Goal: Information Seeking & Learning: Learn about a topic

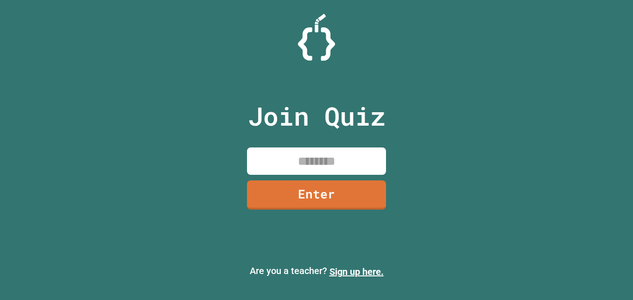
click at [355, 150] on input at bounding box center [316, 160] width 139 height 27
type input "********"
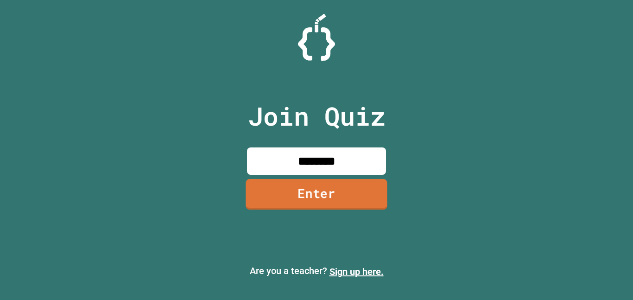
click at [349, 190] on link "Enter" at bounding box center [315, 194] width 141 height 31
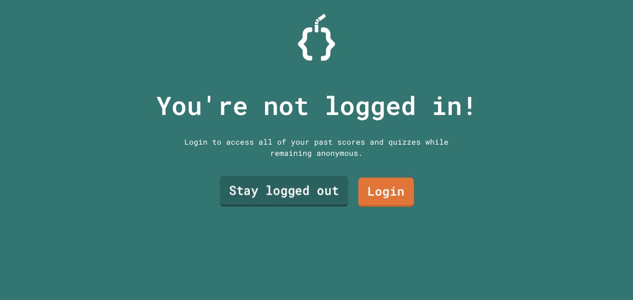
click at [327, 192] on link "Stay logged out" at bounding box center [284, 191] width 128 height 31
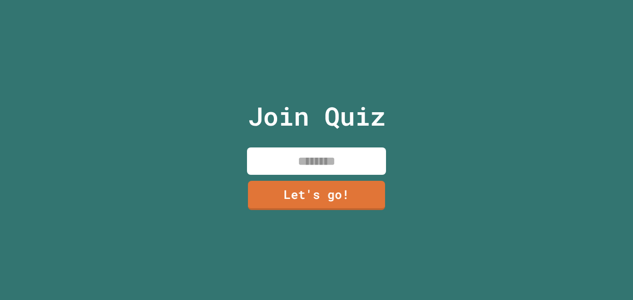
click at [315, 160] on input at bounding box center [316, 160] width 139 height 27
type input "********"
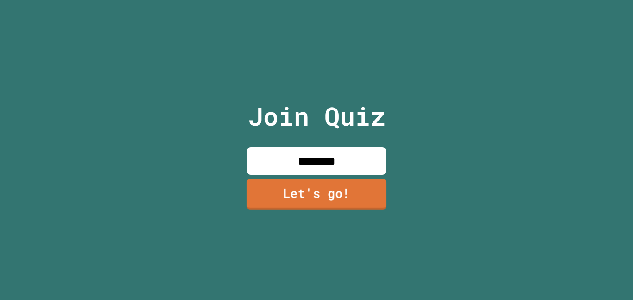
click at [332, 204] on link "Let's go!" at bounding box center [316, 194] width 140 height 31
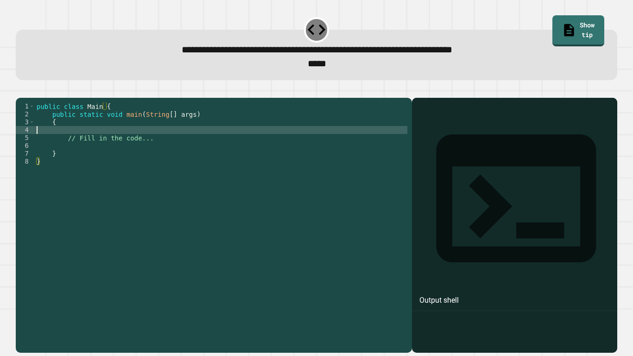
click at [101, 142] on div "public class Main { public static void main ( String [ ] args ) { // Fill in th…" at bounding box center [221, 220] width 372 height 236
click at [157, 159] on div "public class Main { public static void main ( String [ ] args ) { // Fill in th…" at bounding box center [221, 220] width 372 height 236
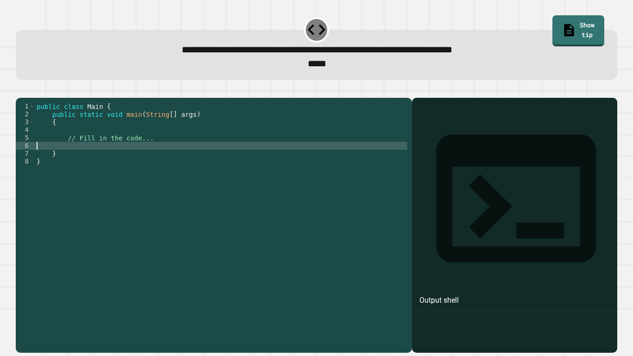
click at [175, 148] on div "public class Main { public static void main ( String [ ] args ) { // Fill in th…" at bounding box center [221, 220] width 372 height 236
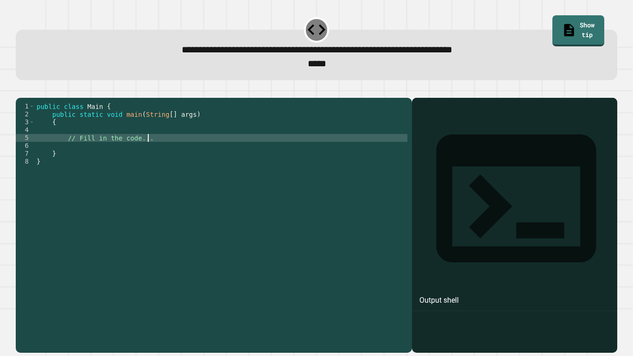
type textarea "**********"
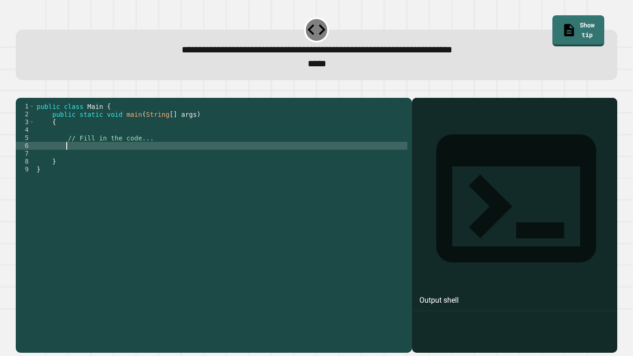
scroll to position [0, 3]
type textarea "*"
type textarea "**********"
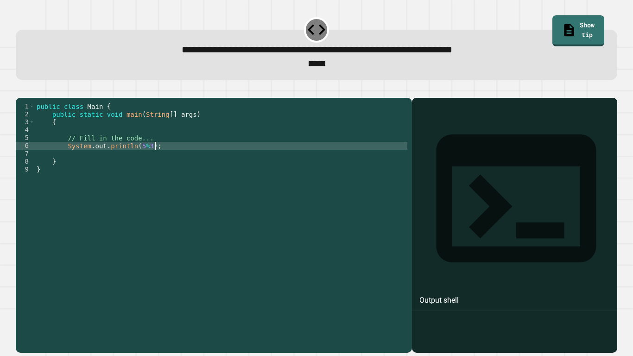
scroll to position [0, 3]
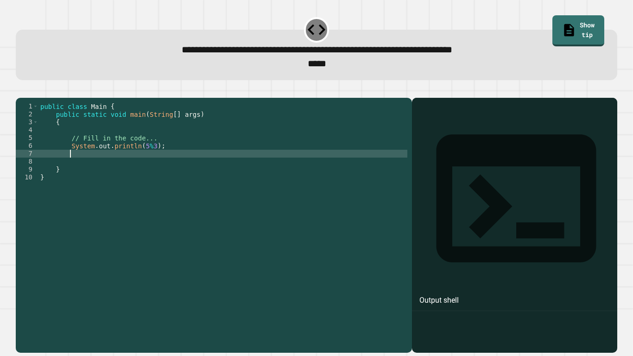
click at [20, 90] on icon "button" at bounding box center [20, 90] width 0 height 0
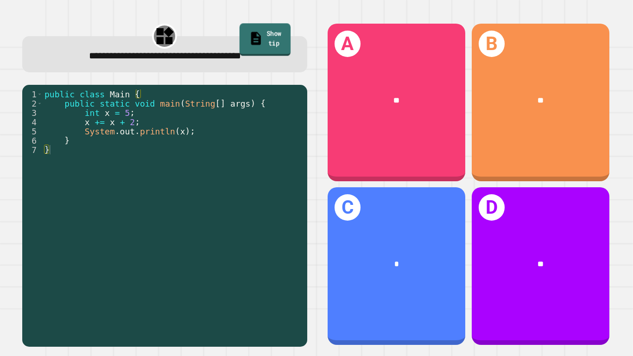
click at [268, 40] on link "Show tip" at bounding box center [264, 39] width 51 height 32
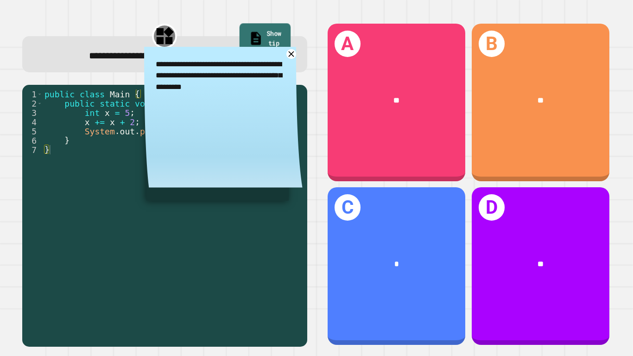
click at [268, 40] on link "Show tip" at bounding box center [264, 39] width 51 height 32
click at [259, 30] on link "Show tip" at bounding box center [264, 39] width 51 height 32
click at [316, 139] on div "A ** B ** C * D **" at bounding box center [468, 184] width 304 height 343
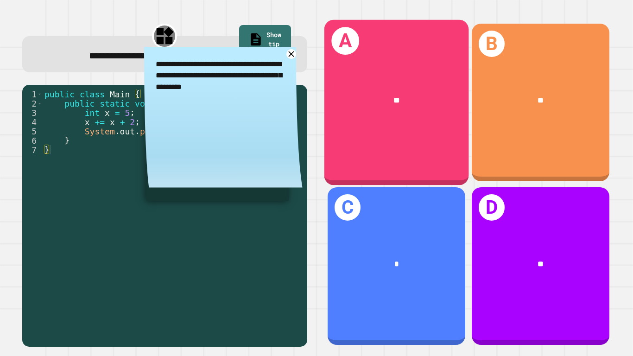
click at [447, 139] on div "A **" at bounding box center [396, 101] width 144 height 165
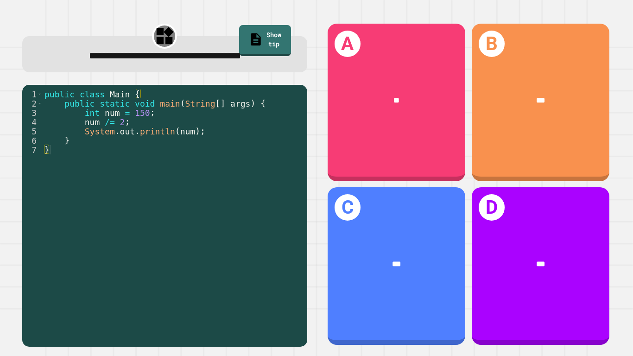
click at [467, 186] on div "C ***" at bounding box center [396, 266] width 144 height 164
click at [270, 40] on link "Show tip" at bounding box center [264, 39] width 50 height 32
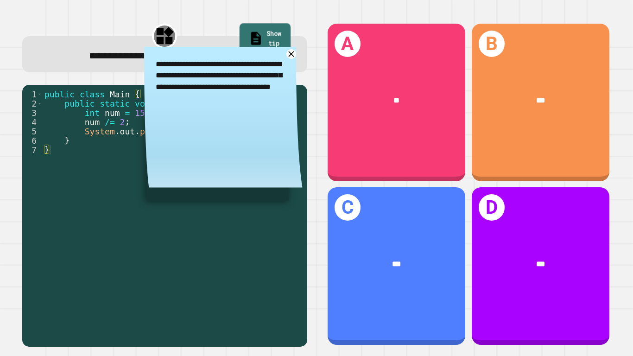
click at [270, 40] on link "Show tip" at bounding box center [264, 39] width 51 height 32
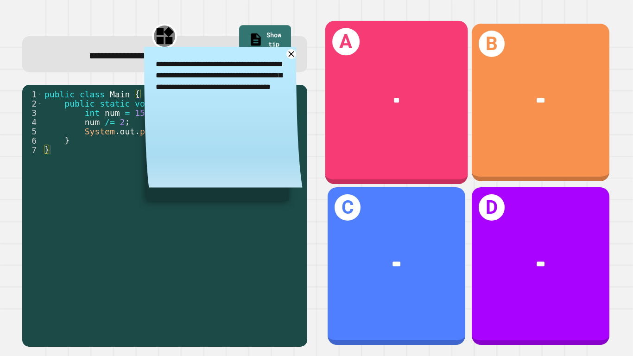
click at [360, 74] on div "A **" at bounding box center [396, 102] width 143 height 163
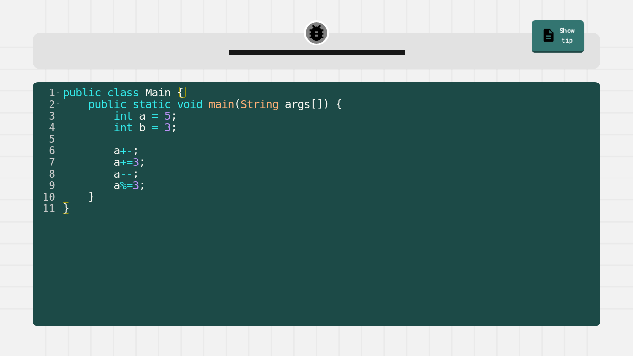
click at [559, 31] on link "Show tip" at bounding box center [557, 36] width 52 height 32
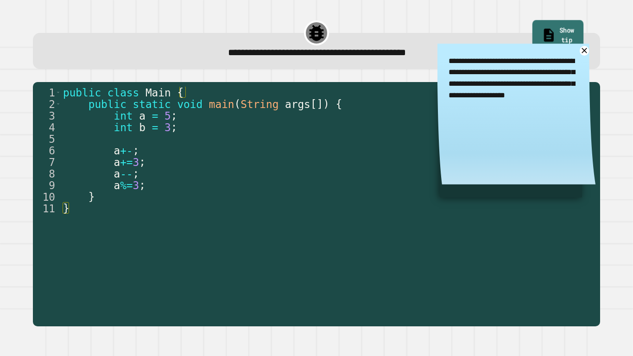
click at [559, 31] on link "Show tip" at bounding box center [557, 36] width 51 height 32
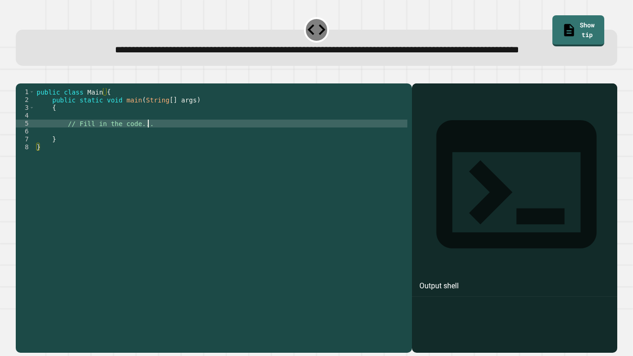
click at [251, 149] on div "public class Main { public static void main ( String [ ] args ) { // Fill in th…" at bounding box center [221, 206] width 372 height 236
type textarea "**********"
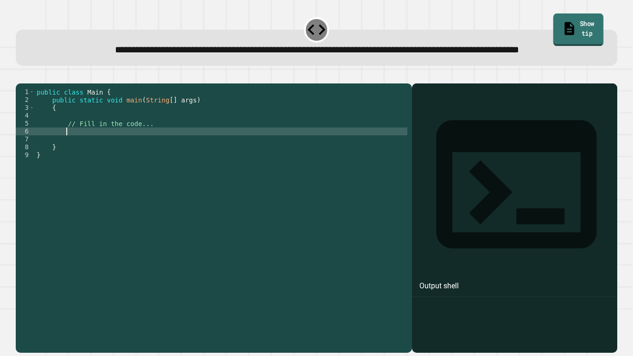
click at [554, 19] on link "Show tip" at bounding box center [578, 29] width 50 height 32
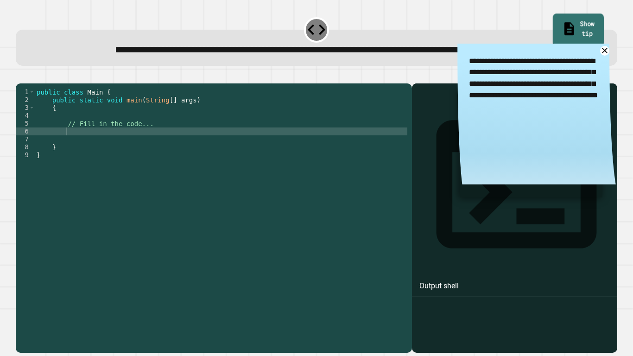
click at [554, 19] on link "Show tip" at bounding box center [577, 30] width 51 height 32
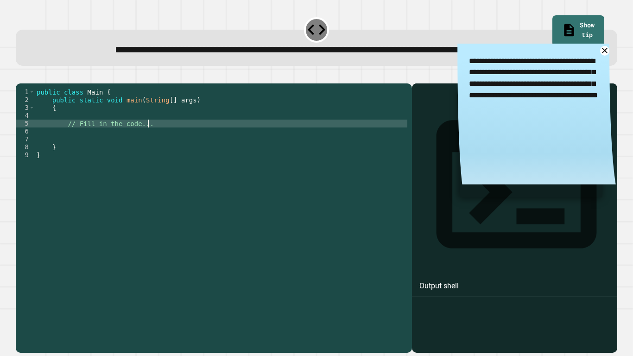
click at [153, 151] on div "public class Main { public static void main ( String [ ] args ) { // Fill in th…" at bounding box center [221, 206] width 372 height 236
type textarea "**********"
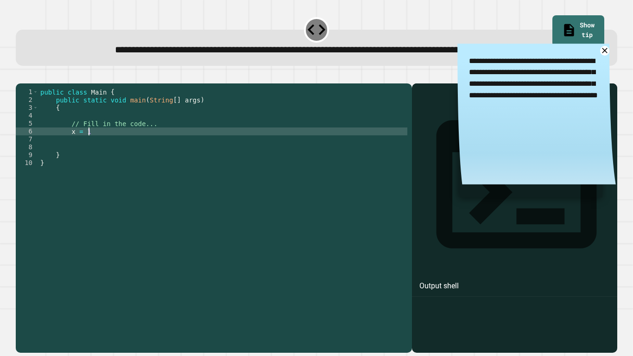
type textarea "******"
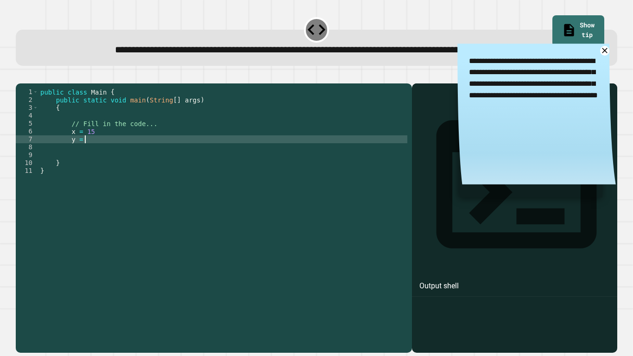
scroll to position [0, 5]
type textarea "*****"
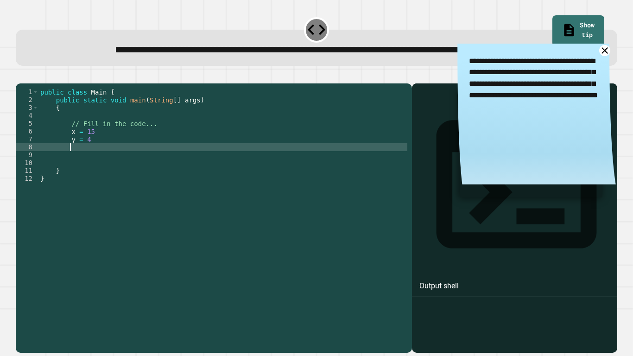
click at [600, 56] on icon at bounding box center [604, 51] width 12 height 12
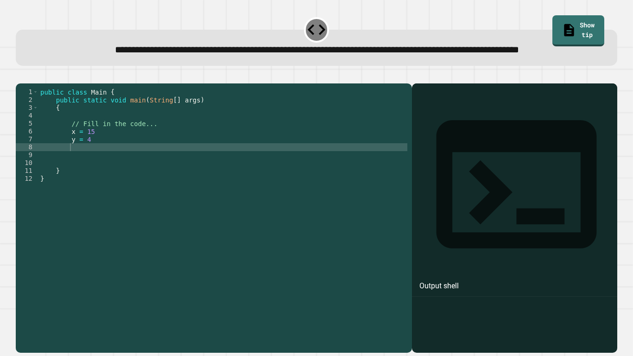
click at [207, 178] on div "public class Main { public static void main ( String [ ] args ) { // Fill in th…" at bounding box center [222, 206] width 369 height 236
type textarea "*"
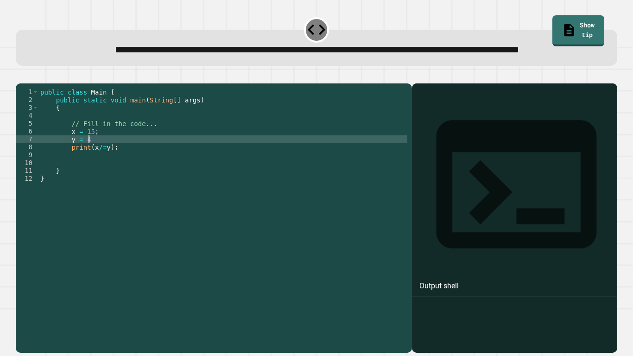
scroll to position [0, 6]
click at [20, 83] on div at bounding box center [316, 77] width 601 height 11
click at [20, 76] on icon "button" at bounding box center [20, 76] width 0 height 0
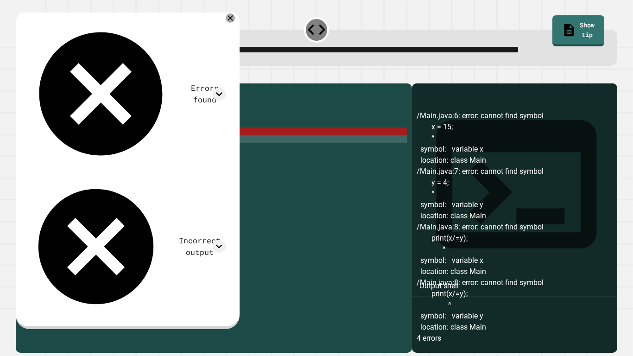
click at [75, 161] on div "public class Main { public static void main ( String [ ] args ) { // Fill in th…" at bounding box center [222, 206] width 369 height 236
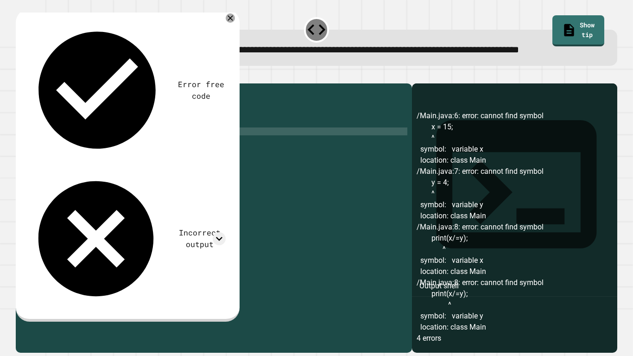
scroll to position [0, 6]
click at [20, 76] on button "button" at bounding box center [20, 76] width 0 height 0
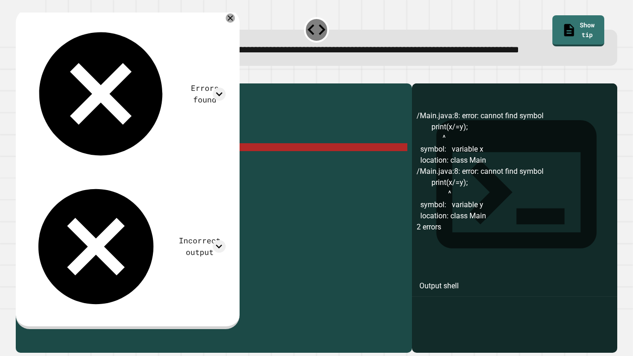
click at [91, 176] on div "public class Main { public static void main ( String [ ] args ) { // Fill in th…" at bounding box center [222, 206] width 369 height 236
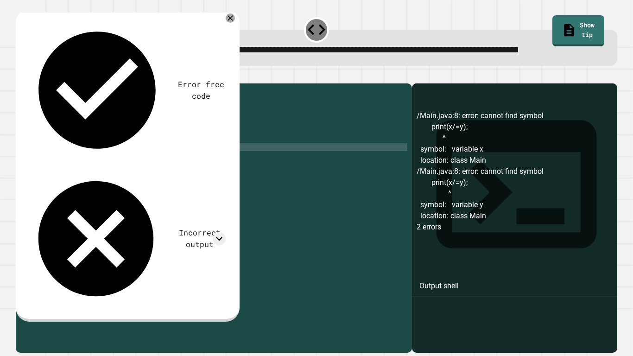
scroll to position [0, 11]
click at [20, 76] on icon "button" at bounding box center [20, 76] width 0 height 0
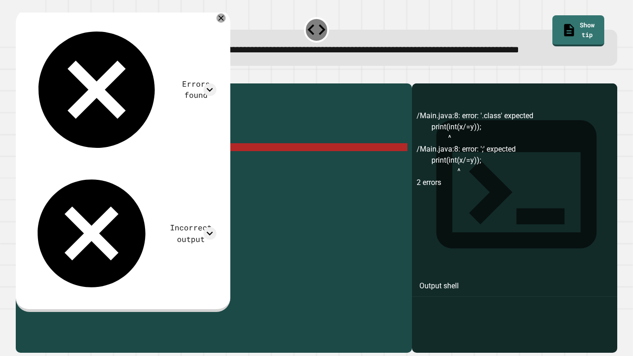
click at [106, 175] on div "public class Main { public static void main ( String [ ] args ) { // Fill in th…" at bounding box center [222, 206] width 369 height 236
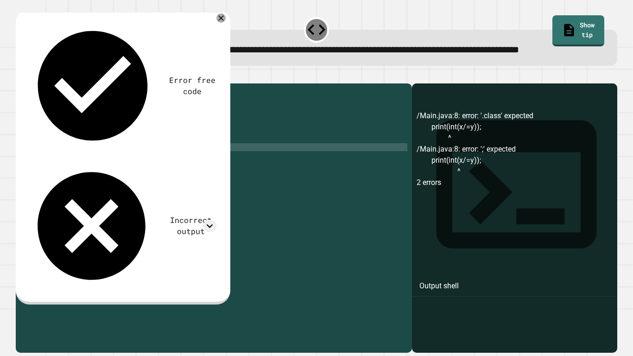
scroll to position [0, 10]
click at [28, 85] on icon "button" at bounding box center [26, 81] width 5 height 6
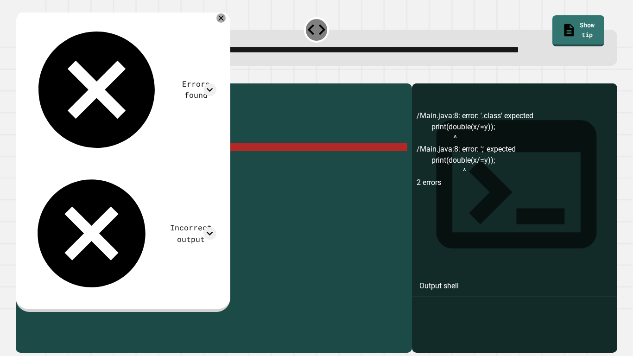
click at [126, 175] on div "public class Main { public static void main ( String [ ] args ) { // Fill in th…" at bounding box center [222, 206] width 369 height 236
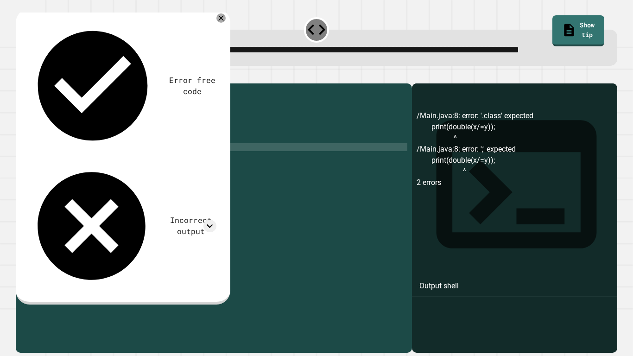
scroll to position [0, 11]
click at [115, 177] on div "public class Main { public static void main ( String [ ] args ) { // Fill in th…" at bounding box center [222, 206] width 369 height 236
click at [20, 76] on icon "button" at bounding box center [20, 76] width 0 height 0
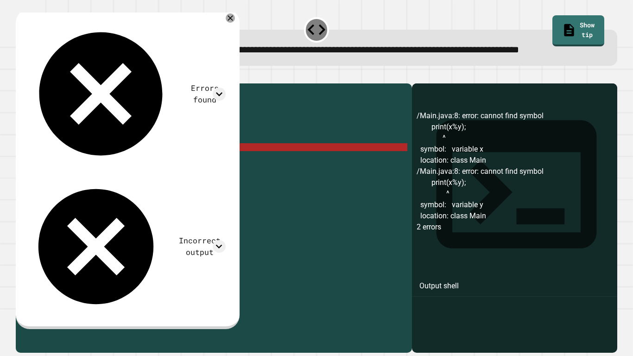
click at [98, 176] on div "public class Main { public static void main ( String [ ] args ) { // Fill in th…" at bounding box center [222, 206] width 369 height 236
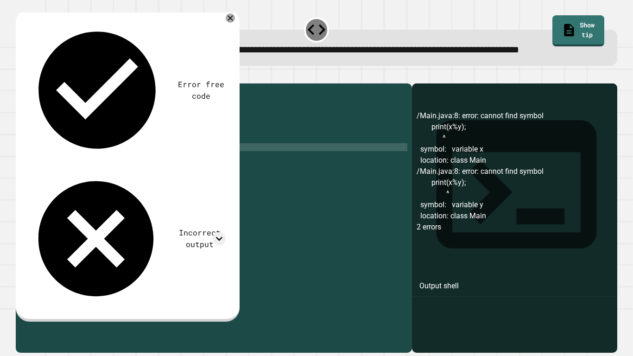
click at [40, 83] on div at bounding box center [316, 77] width 601 height 11
click at [20, 76] on icon "button" at bounding box center [20, 76] width 0 height 0
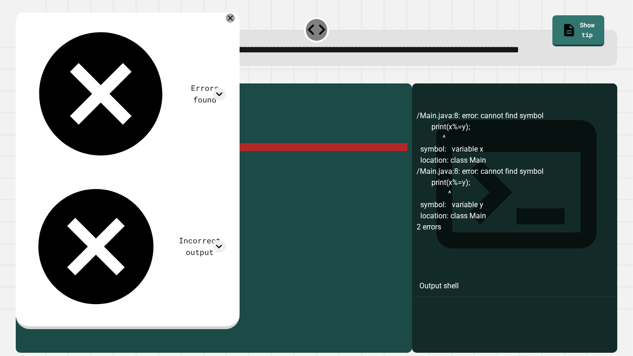
click at [92, 177] on div "public class Main { public static void main ( String [ ] args ) { // Fill in th…" at bounding box center [222, 206] width 369 height 236
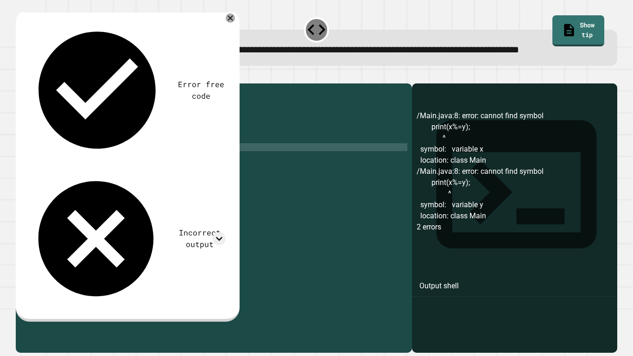
scroll to position [0, 16]
click at [29, 85] on icon "button" at bounding box center [26, 81] width 5 height 6
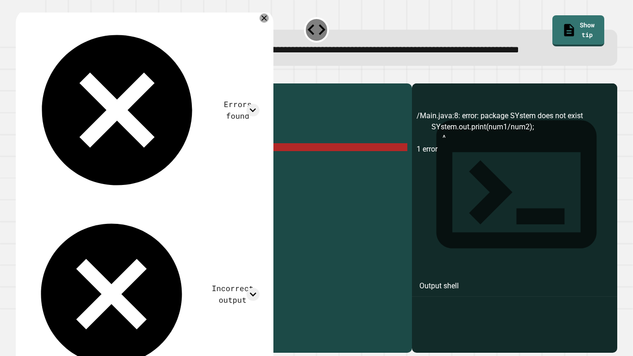
click at [76, 175] on div "public class Main { public static void main ( String [ ] args ) { // Fill in th…" at bounding box center [222, 206] width 369 height 236
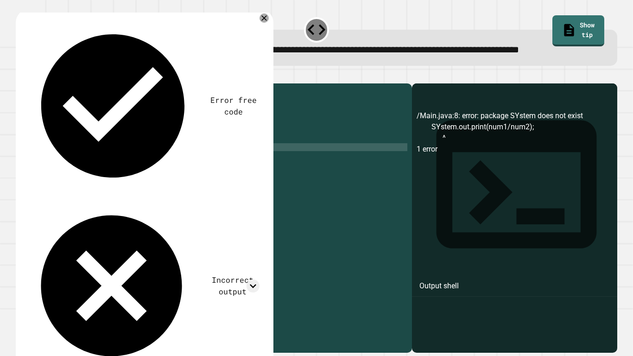
scroll to position [0, 5]
type textarea "**********"
click at [20, 83] on div at bounding box center [316, 77] width 601 height 11
click at [20, 76] on button "button" at bounding box center [20, 76] width 0 height 0
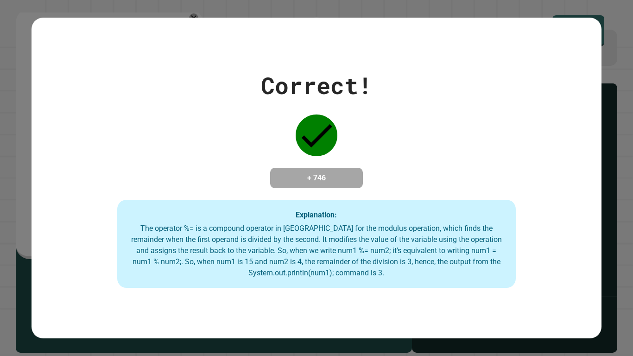
click at [22, 99] on div "Correct! + 746 Explanation: The operator %= is a compound operator in [GEOGRAPH…" at bounding box center [316, 178] width 633 height 356
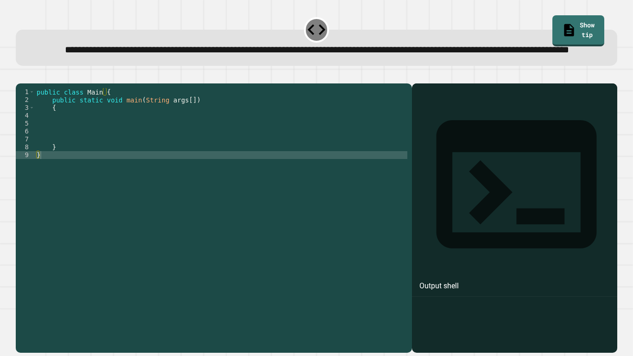
click at [124, 151] on div "public class Main { public static void main ( String args [ ]) { } }" at bounding box center [221, 206] width 372 height 236
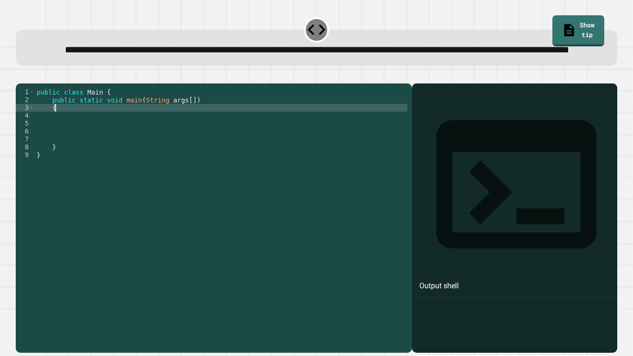
click at [132, 137] on div "public class Main { public static void main ( String args [ ]) { } }" at bounding box center [221, 206] width 372 height 236
type textarea "*"
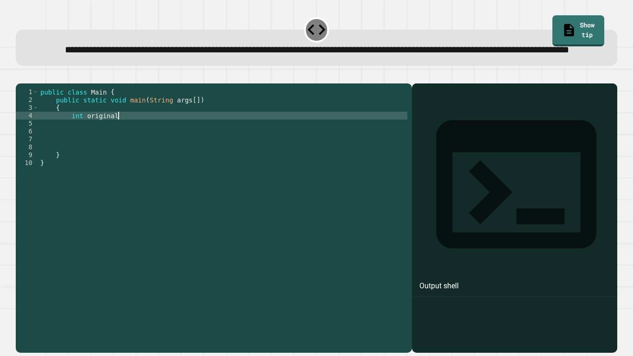
scroll to position [0, 10]
type textarea "**********"
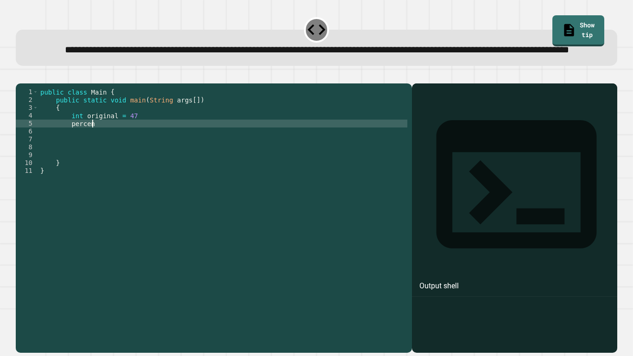
scroll to position [0, 6]
type textarea "**********"
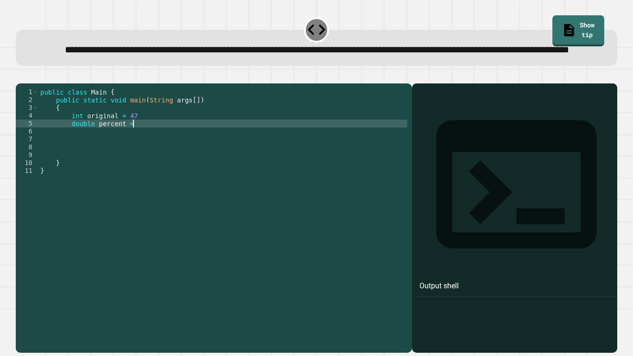
type textarea "**********"
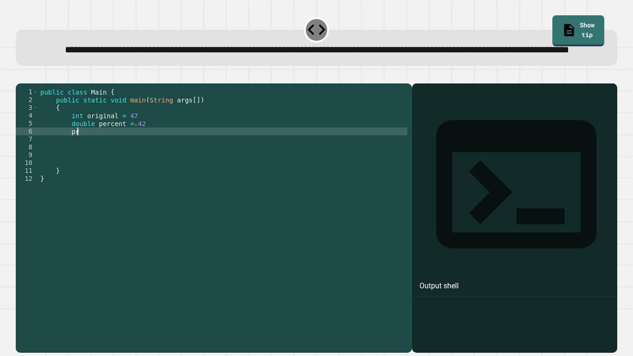
type textarea "*"
click at [136, 143] on div "public class Main { public static void main ( String args [ ]) { int original =…" at bounding box center [222, 206] width 369 height 236
click at [20, 76] on icon "button" at bounding box center [20, 76] width 0 height 0
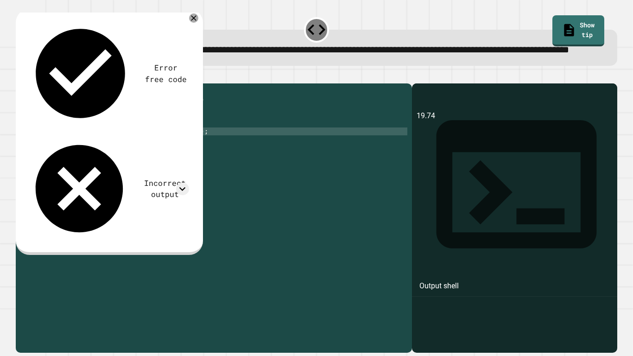
click at [166, 161] on div "public class Main { public static void main ( String args [ ]) { int original =…" at bounding box center [222, 206] width 369 height 236
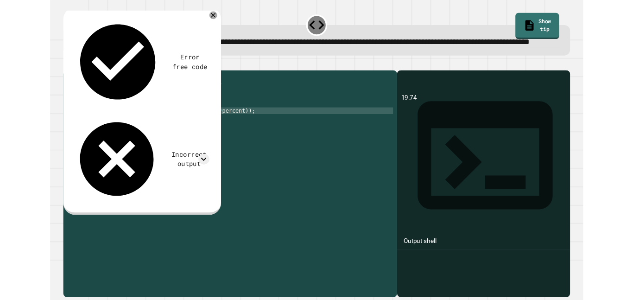
scroll to position [0, 16]
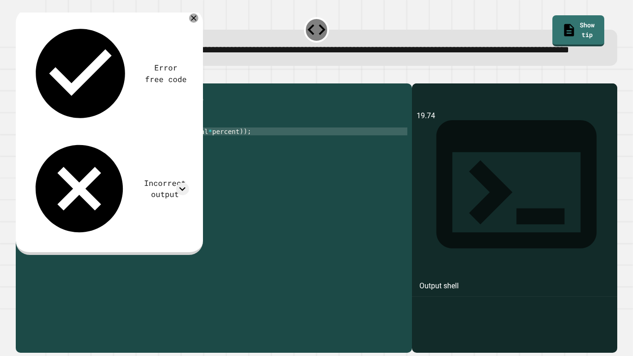
type textarea "**********"
click at [29, 85] on icon "button" at bounding box center [26, 81] width 5 height 6
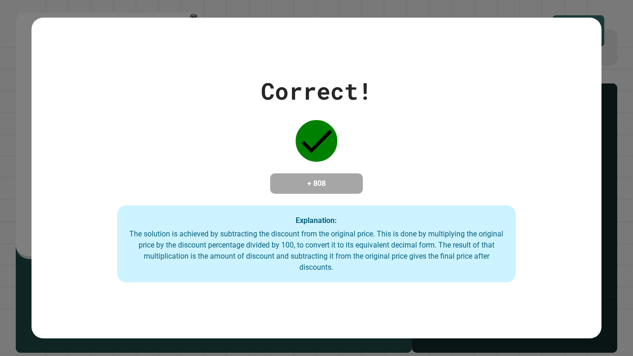
click at [628, 299] on div "Correct! + 808 Explanation: The solution is achieved by subtracting the discoun…" at bounding box center [316, 178] width 633 height 356
click at [627, 299] on div "Correct! + 808 Explanation: The solution is achieved by subtracting the discoun…" at bounding box center [316, 178] width 633 height 356
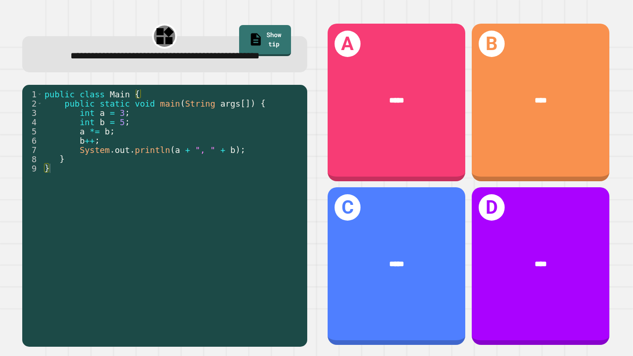
click at [149, 120] on div "public class Main { public static void main ( String args [ ]) { int a = 3 ; in…" at bounding box center [173, 214] width 260 height 250
click at [215, 111] on div "public class Main { public static void main ( String args [ ]) { int a = 3 ; in…" at bounding box center [173, 214] width 260 height 250
click at [248, 140] on div "public class Main { public static void main ( String args [ ]) { int a = 3 ; in…" at bounding box center [173, 214] width 260 height 250
click at [88, 133] on div "public class Main { public static void main ( String args [ ]) { int a = 3 ; in…" at bounding box center [173, 214] width 260 height 250
click at [251, 111] on div "public class Main { public static void main ( String args [ ]) { int a = 3 ; in…" at bounding box center [173, 214] width 260 height 250
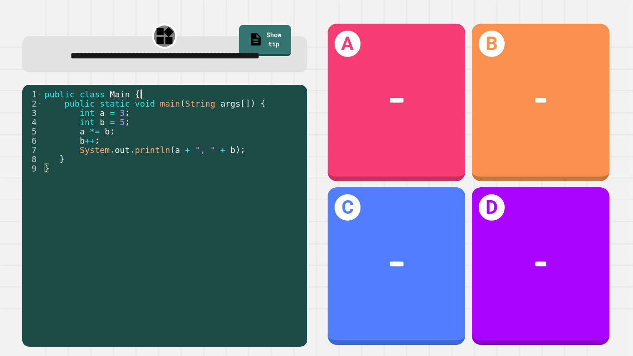
click at [236, 183] on div "public class Main { public static void main ( String args [ ]) { int a = 3 ; in…" at bounding box center [173, 214] width 260 height 250
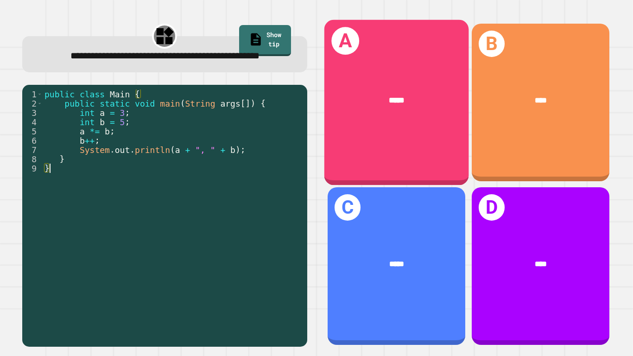
click at [434, 79] on div "*****" at bounding box center [396, 100] width 144 height 44
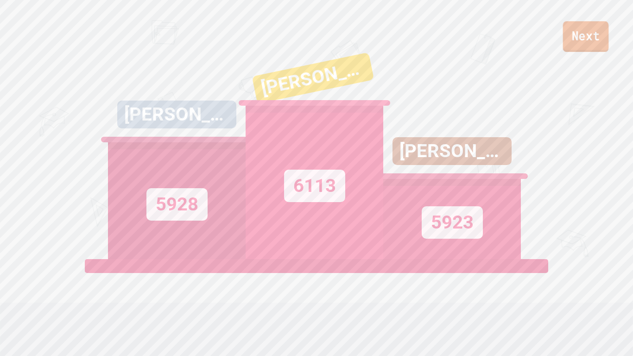
click at [602, 31] on link "Next" at bounding box center [586, 36] width 46 height 31
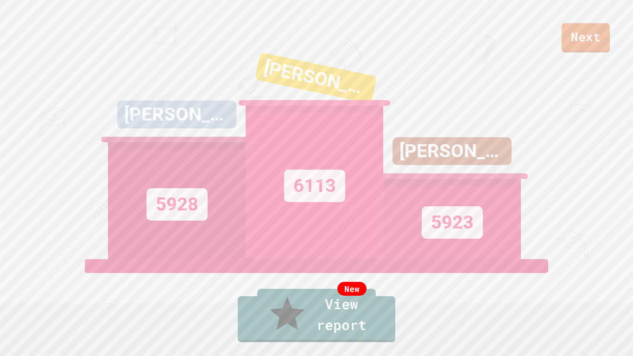
click at [374, 299] on link "New View report" at bounding box center [316, 315] width 119 height 53
